Goal: Transaction & Acquisition: Purchase product/service

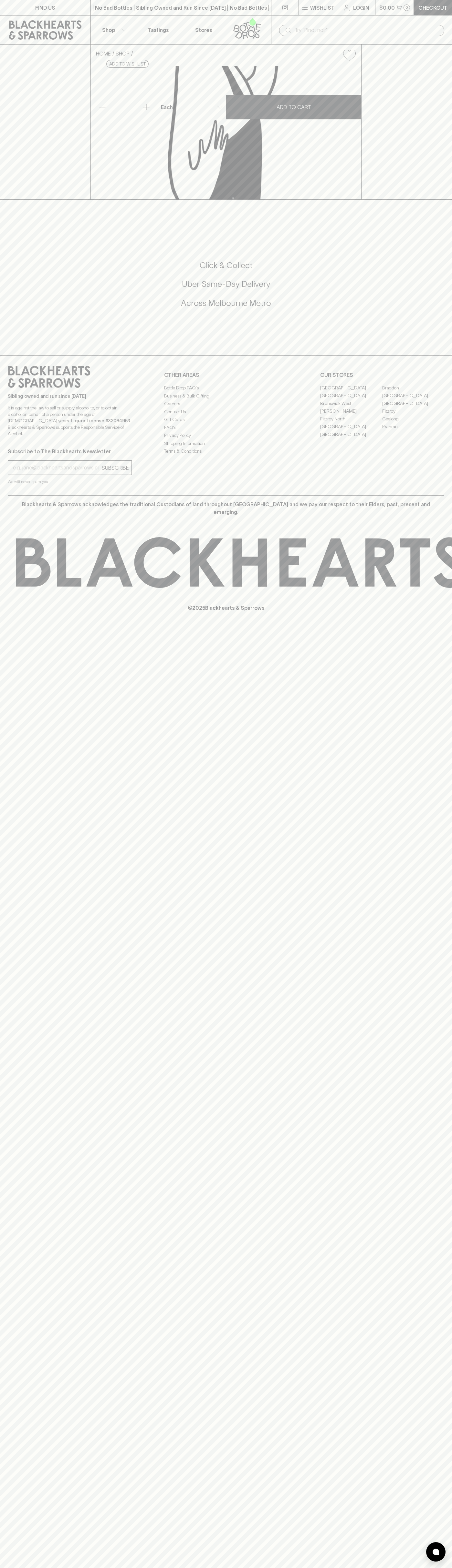
click at [351, 430] on link "[GEOGRAPHIC_DATA]" at bounding box center [351, 426] width 62 height 8
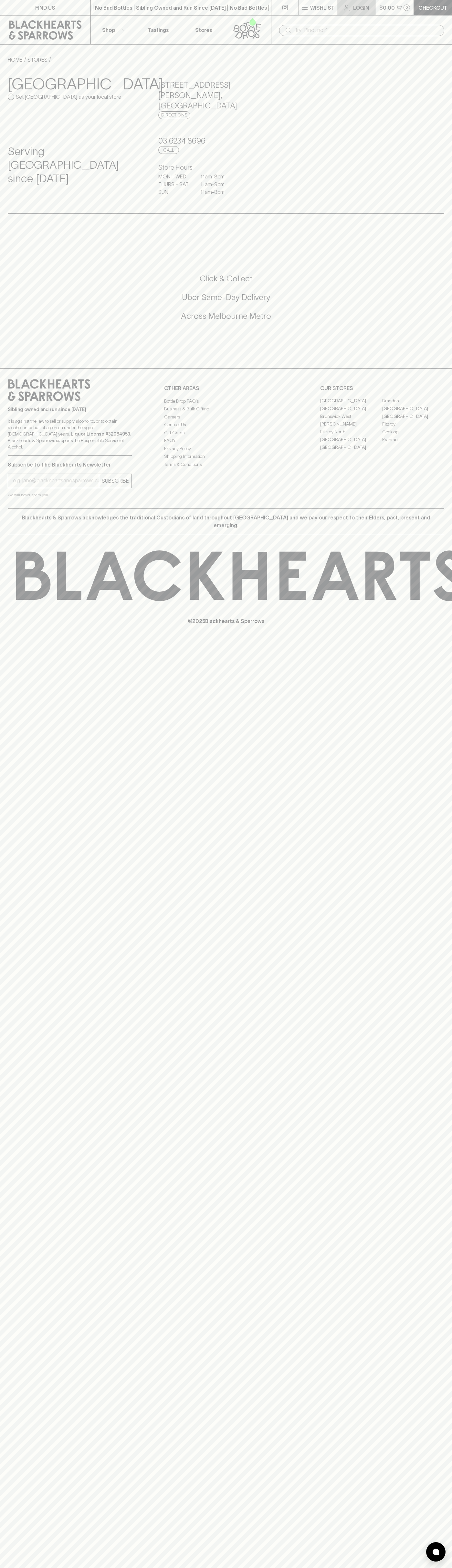
click at [353, 14] on link "Login" at bounding box center [356, 7] width 38 height 15
click at [449, 802] on div "FIND US | No Bad Bottles | Sibling Owned and Run Since 2006 | No Bad Bottles | …" at bounding box center [226, 784] width 452 height 1568
click at [323, 1567] on html "FIND US | No Bad Bottles | Sibling Owned and Run Since 2006 | No Bad Bottles | …" at bounding box center [226, 784] width 452 height 1568
click at [31, 601] on p "© 2025 Blackhearts & Sparrows" at bounding box center [226, 612] width 452 height 24
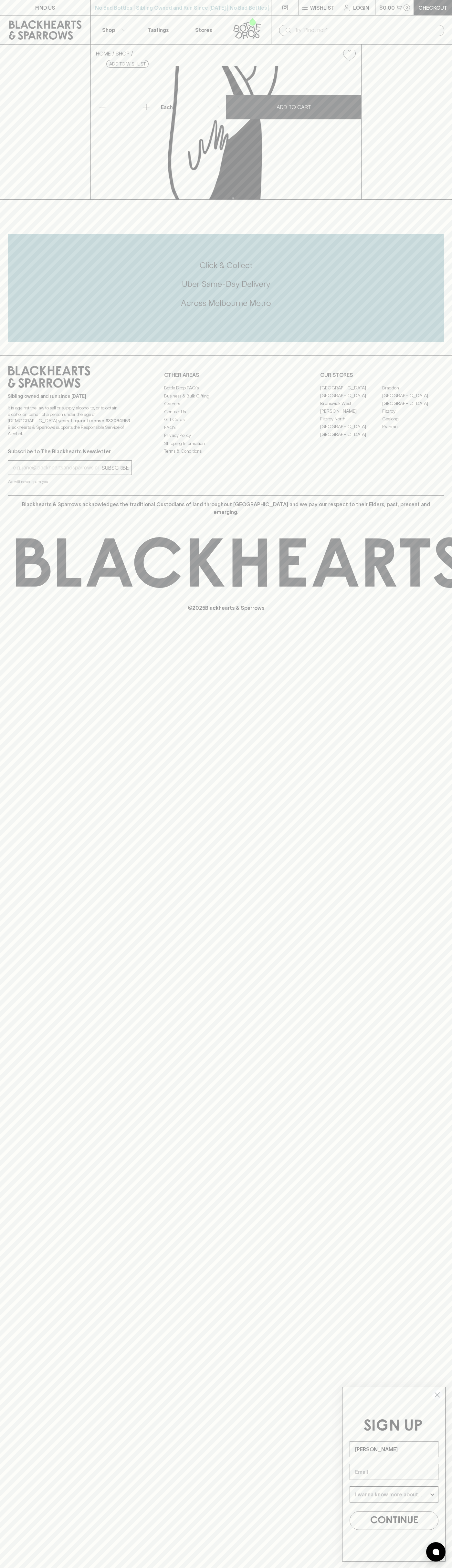
type input "[PERSON_NAME]"
